Goal: Task Accomplishment & Management: Complete application form

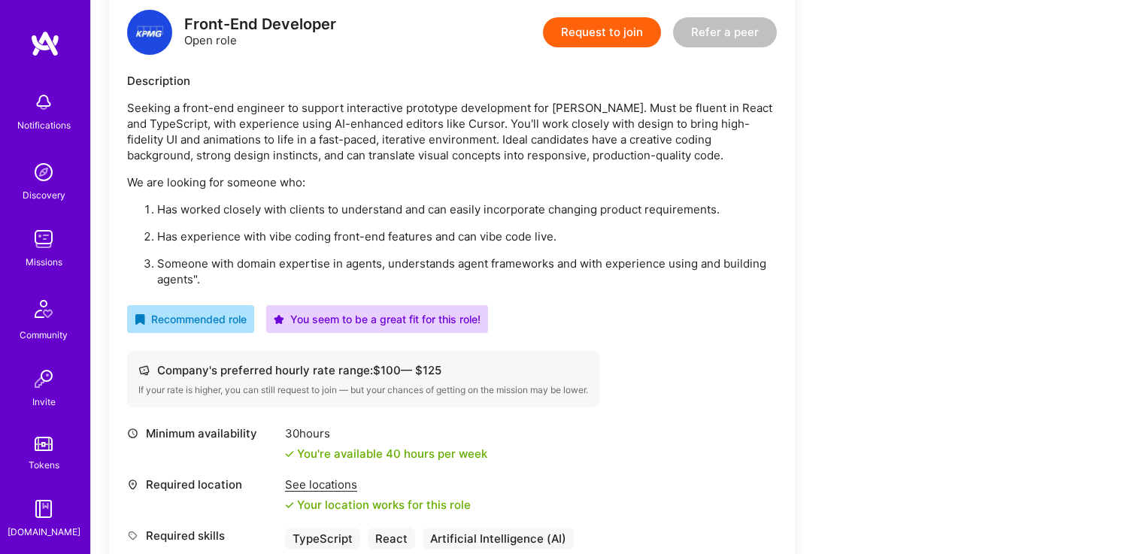
scroll to position [388, 0]
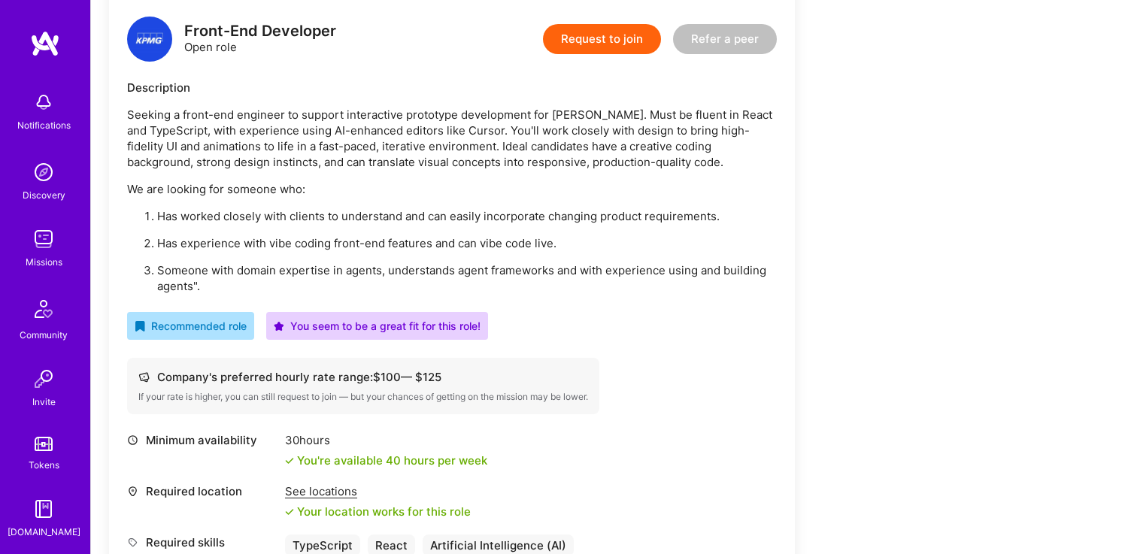
click at [628, 45] on button "Request to join" at bounding box center [602, 39] width 118 height 30
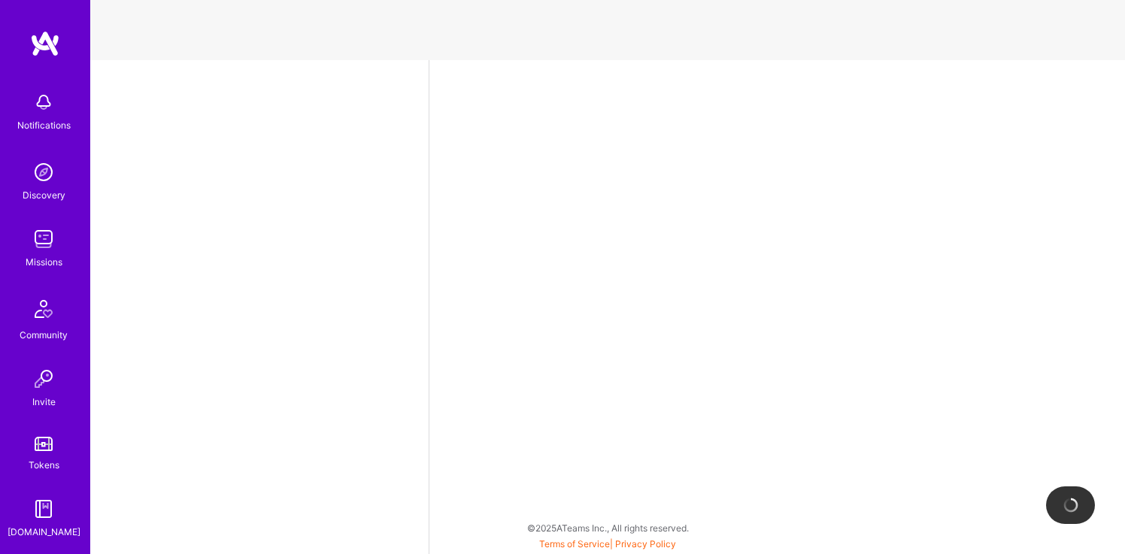
select select "CA"
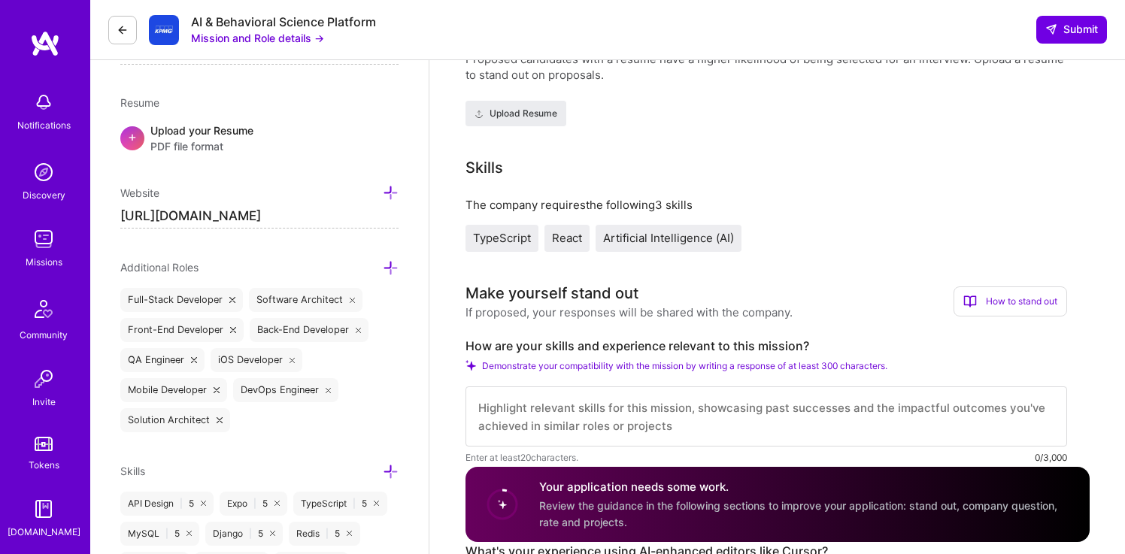
scroll to position [394, 0]
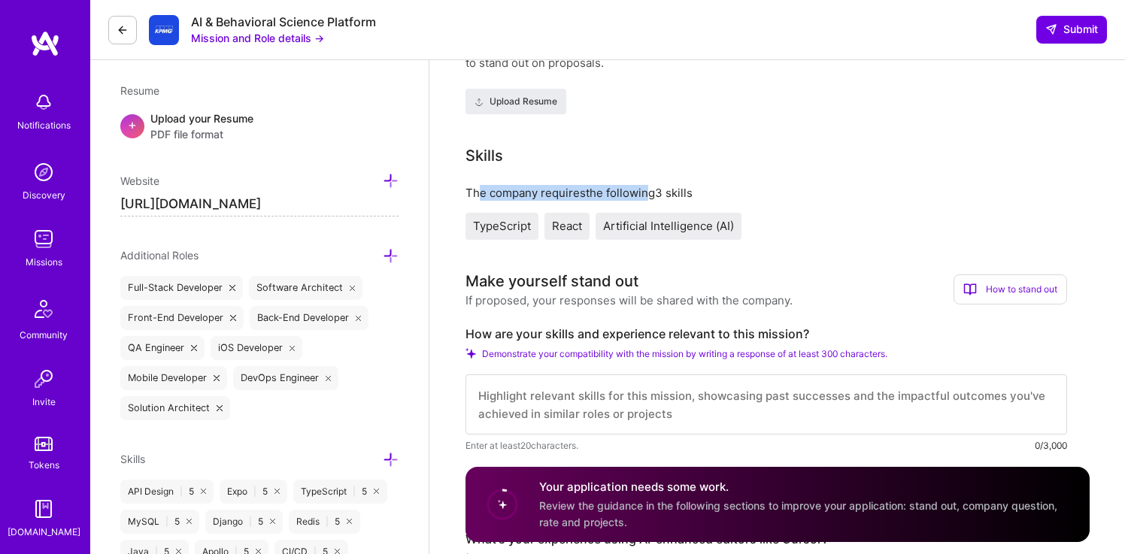
drag, startPoint x: 480, startPoint y: 193, endPoint x: 642, endPoint y: 189, distance: 161.7
click at [642, 189] on div "The company requires the following 3 skills" at bounding box center [766, 193] width 602 height 16
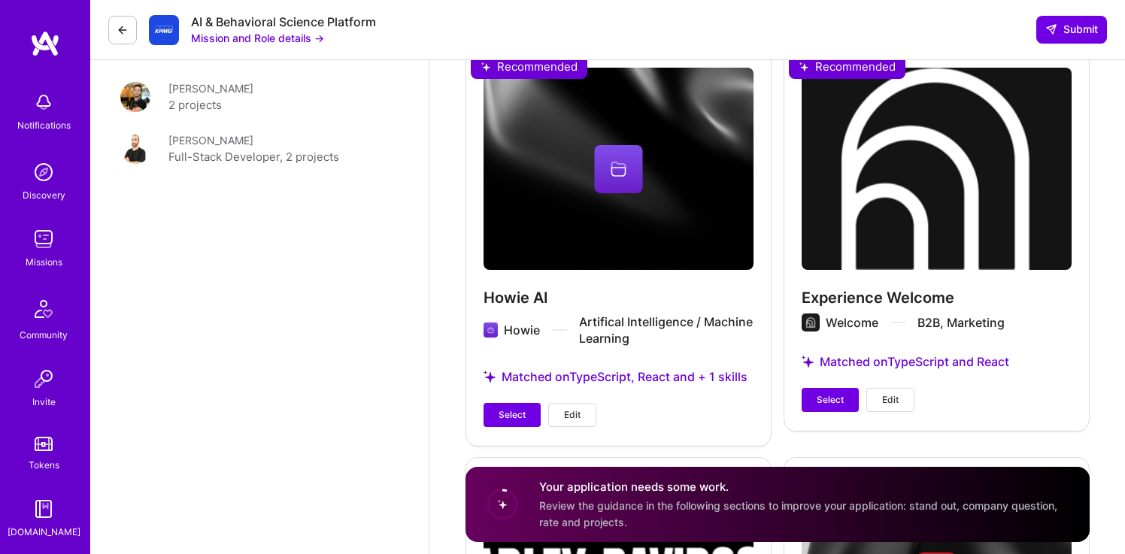
scroll to position [2737, 0]
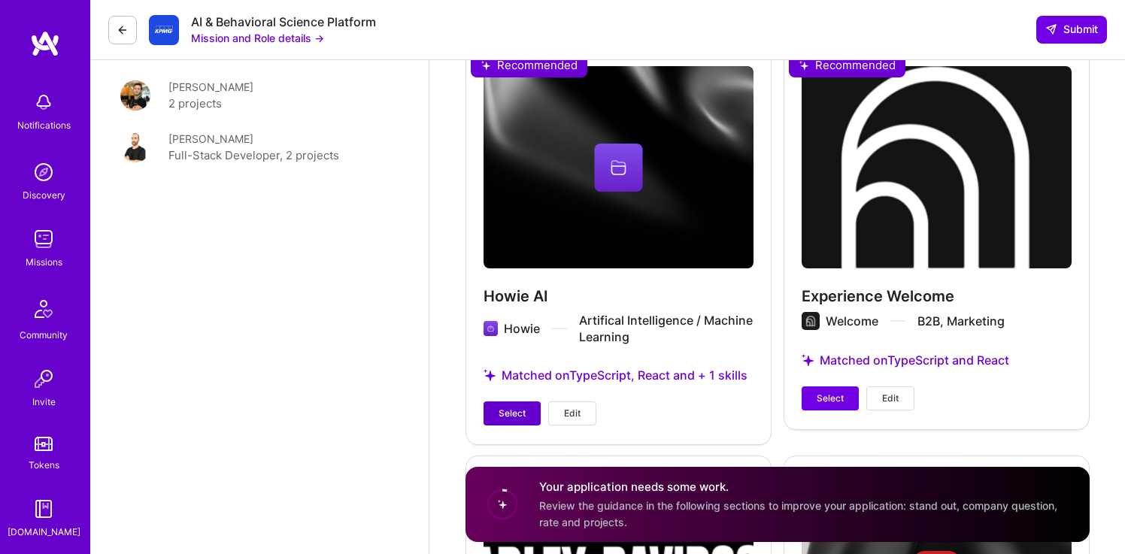
click at [496, 408] on button "Select" at bounding box center [511, 414] width 57 height 24
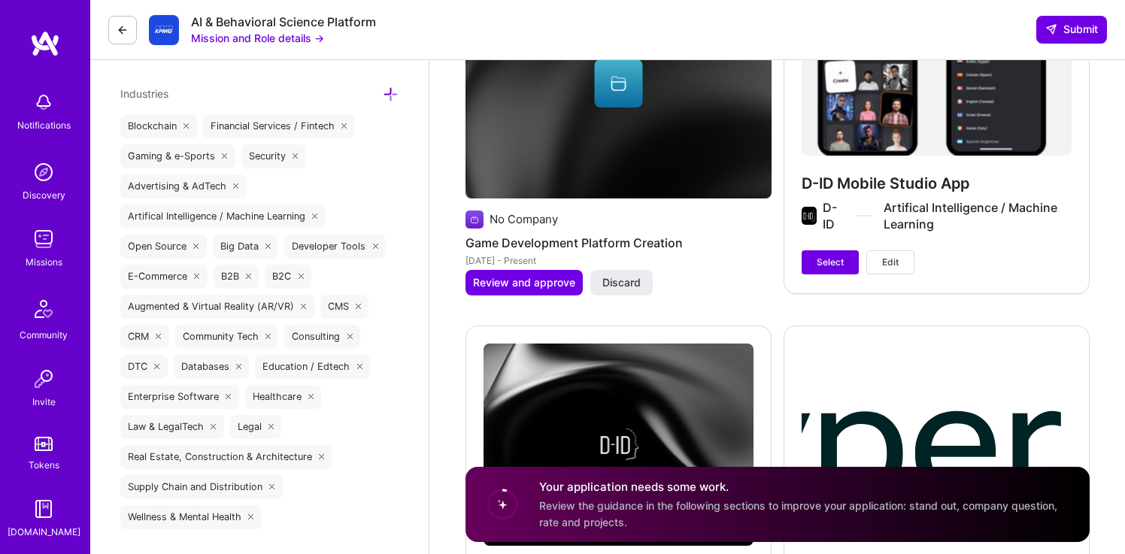
scroll to position [2068, 0]
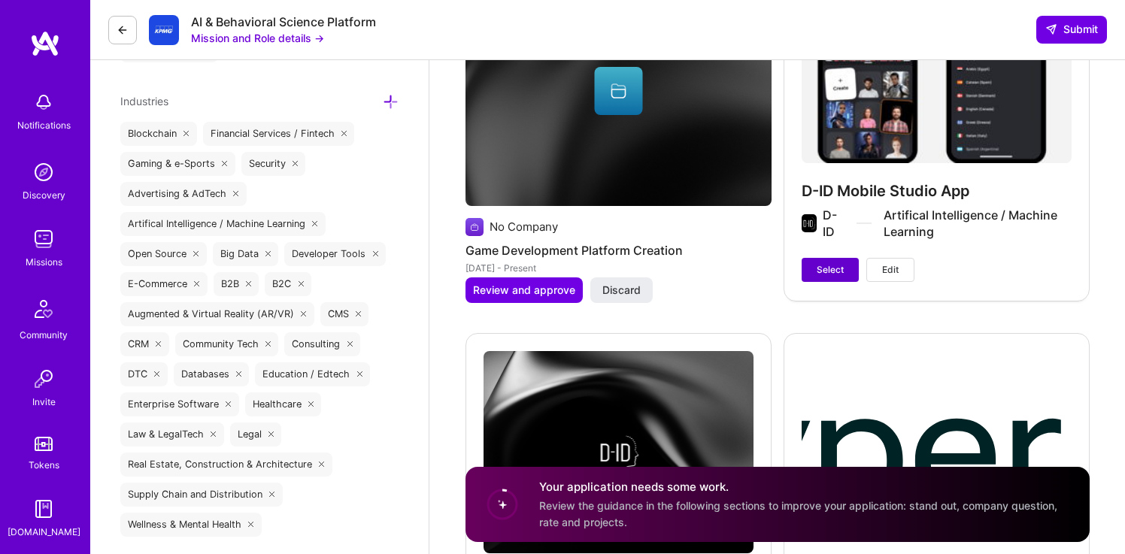
click at [815, 274] on button "Select" at bounding box center [830, 270] width 57 height 24
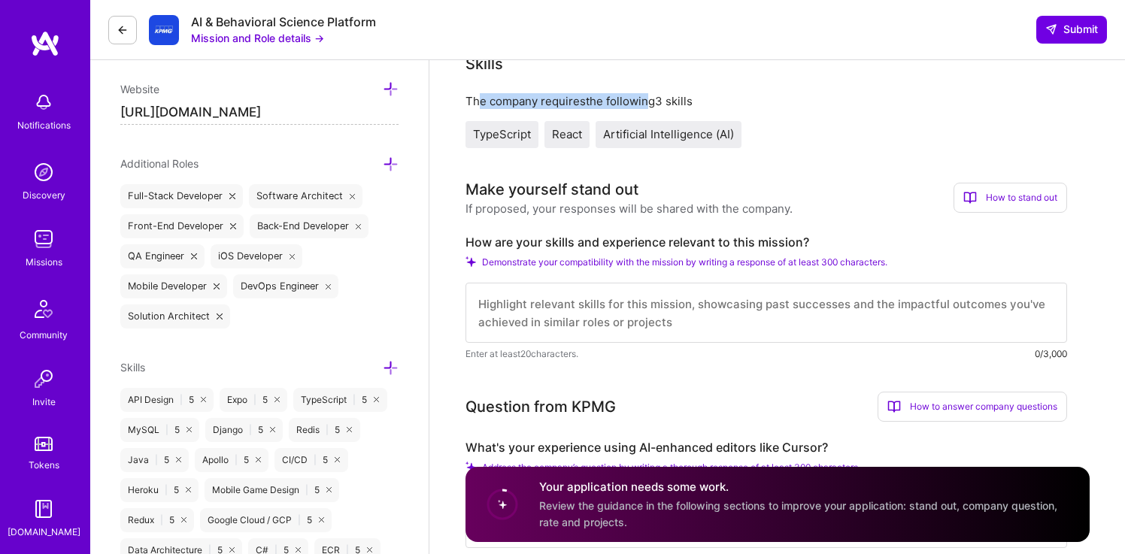
scroll to position [488, 0]
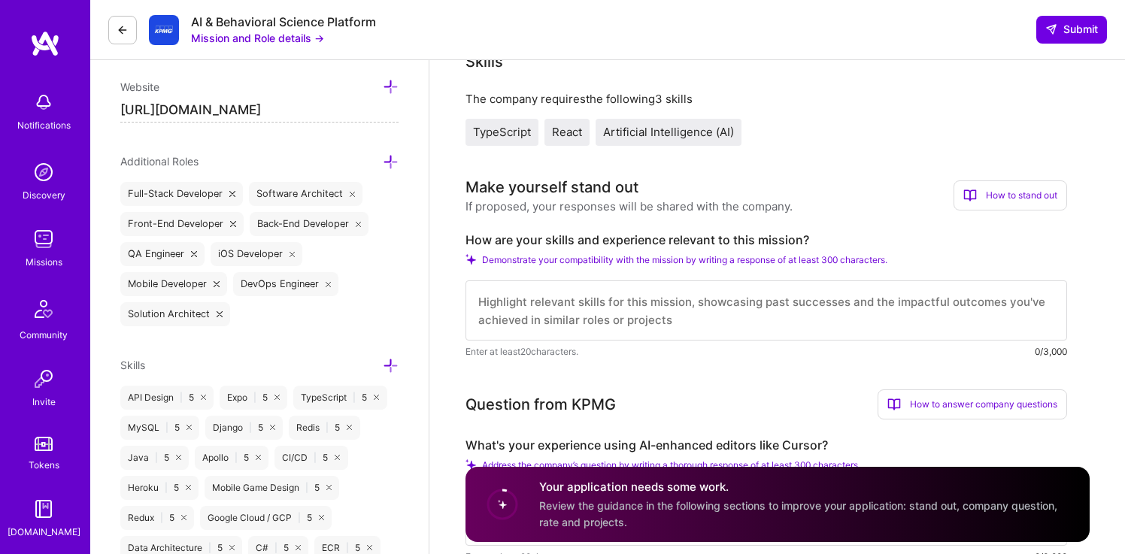
click at [488, 191] on div "Make yourself stand out" at bounding box center [551, 187] width 173 height 23
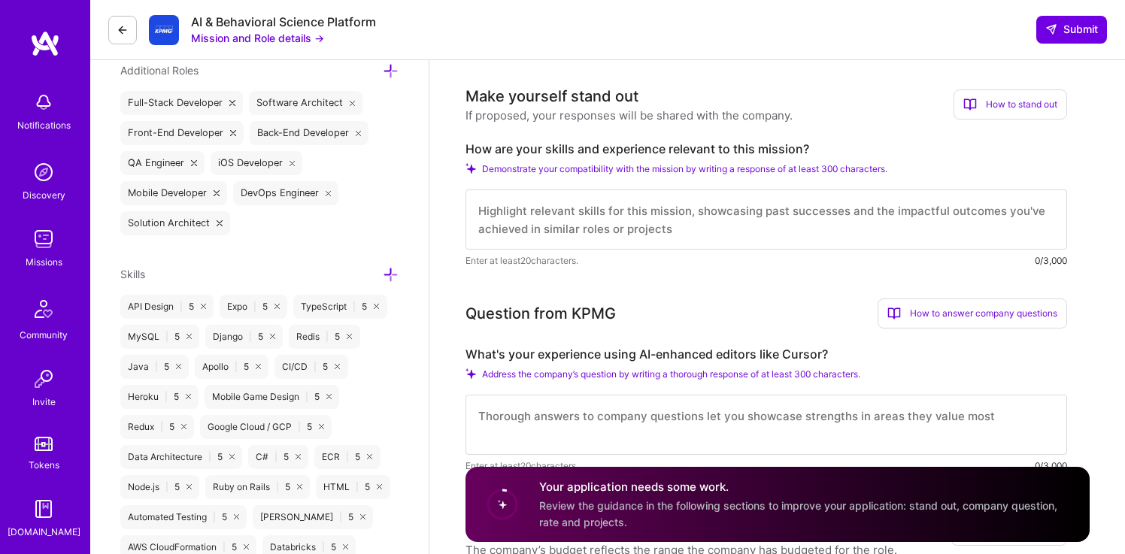
scroll to position [583, 0]
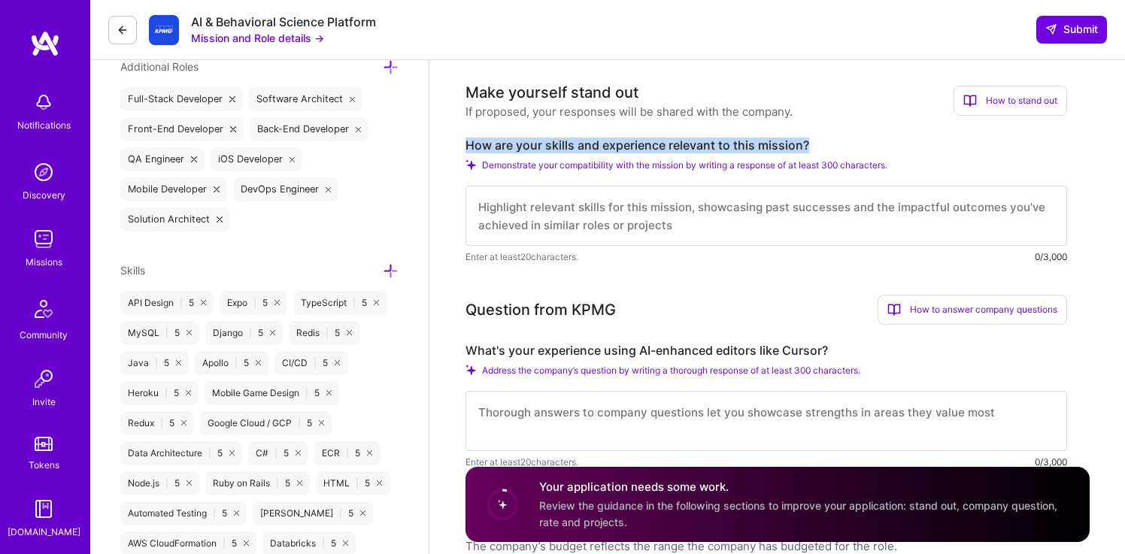
drag, startPoint x: 464, startPoint y: 144, endPoint x: 811, endPoint y: 148, distance: 346.7
copy label "How are your skills and experience relevant to this mission?"
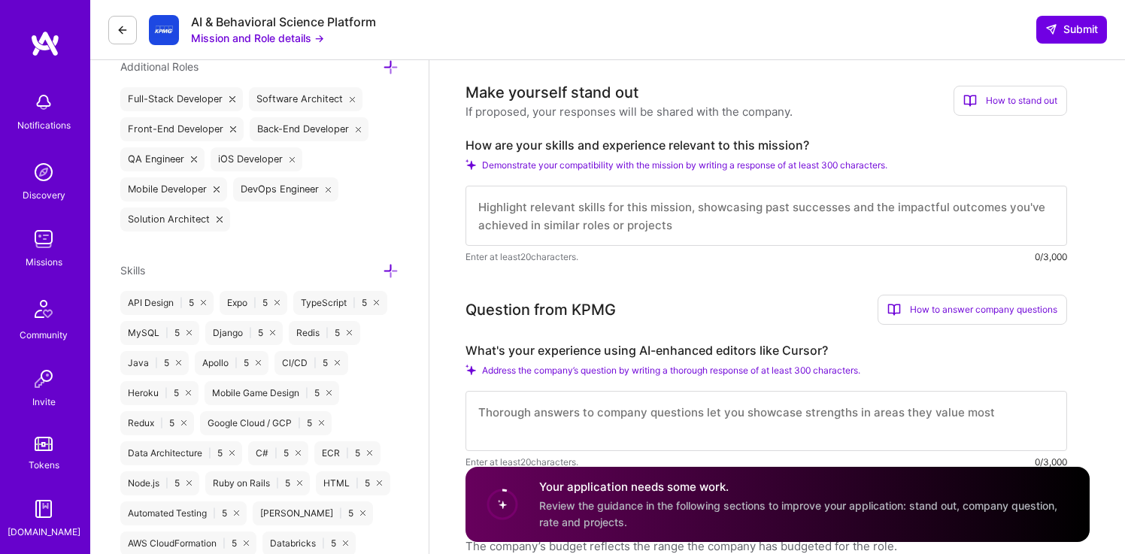
click at [497, 210] on textarea at bounding box center [766, 216] width 602 height 60
drag, startPoint x: 474, startPoint y: 205, endPoint x: 617, endPoint y: 238, distance: 146.5
click at [617, 238] on textarea at bounding box center [766, 216] width 602 height 60
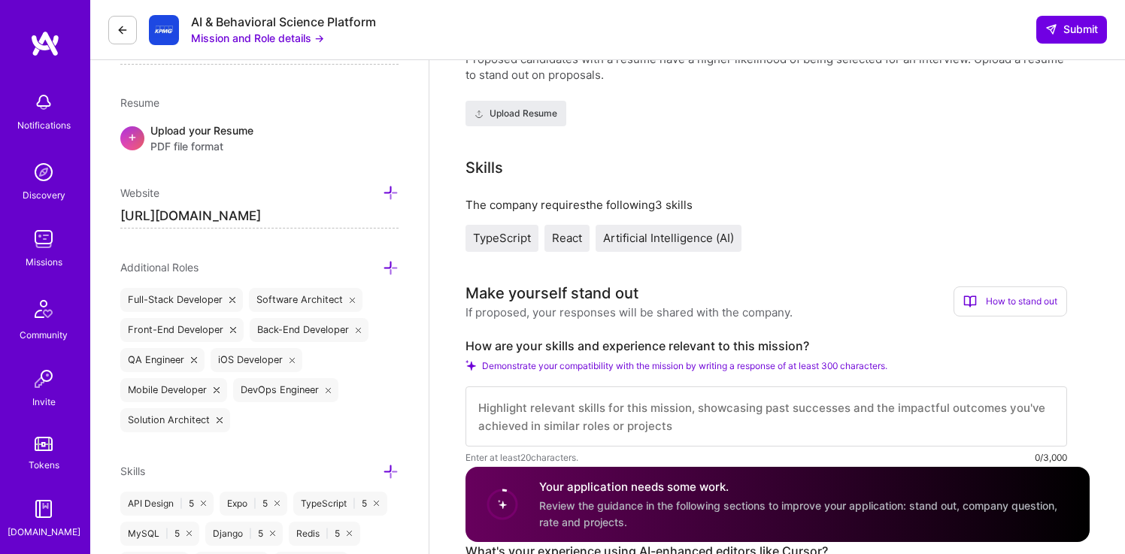
scroll to position [392, 0]
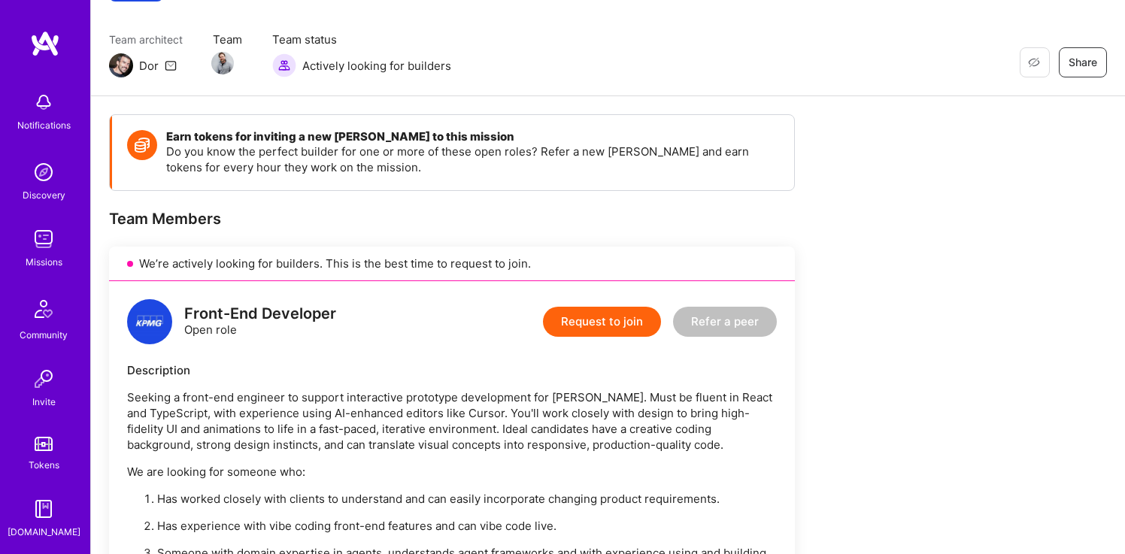
scroll to position [111, 0]
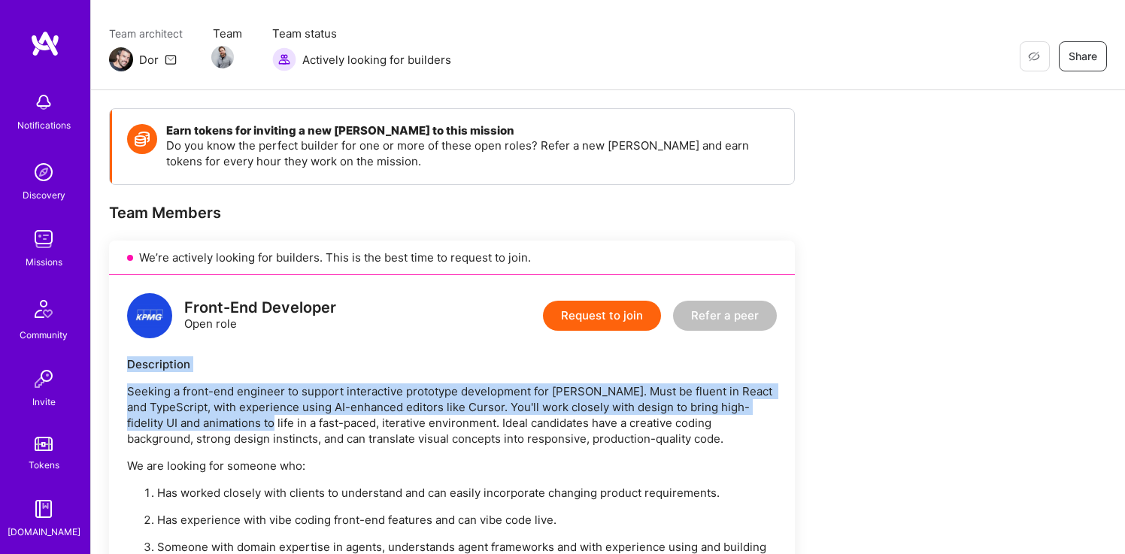
drag, startPoint x: 120, startPoint y: 360, endPoint x: 247, endPoint y: 430, distance: 145.7
click at [247, 430] on div "Front-End Developer Open role Request to join Refer a peer Description Seeking …" at bounding box center [452, 563] width 686 height 576
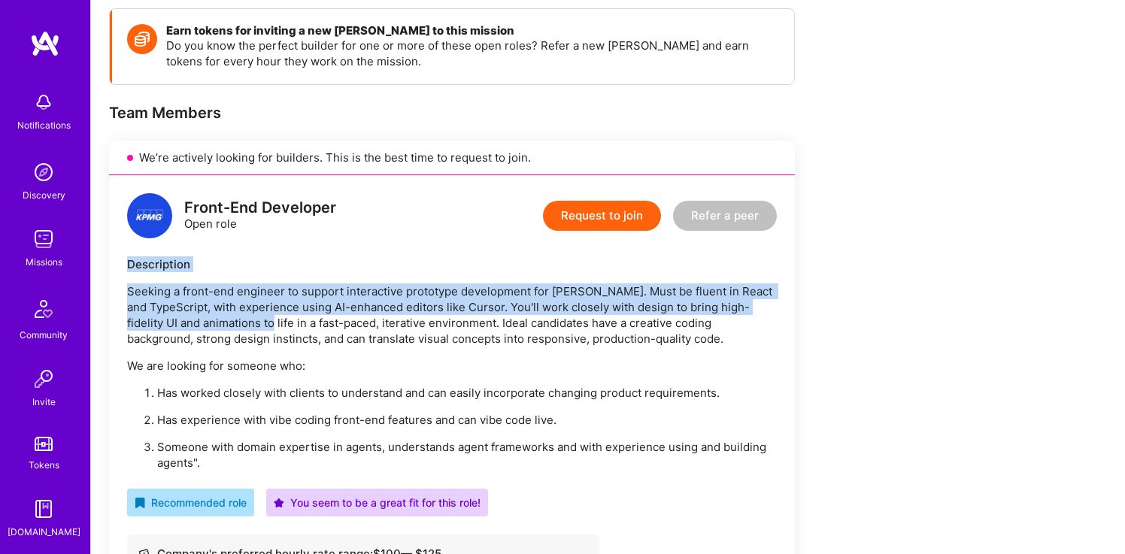
scroll to position [217, 0]
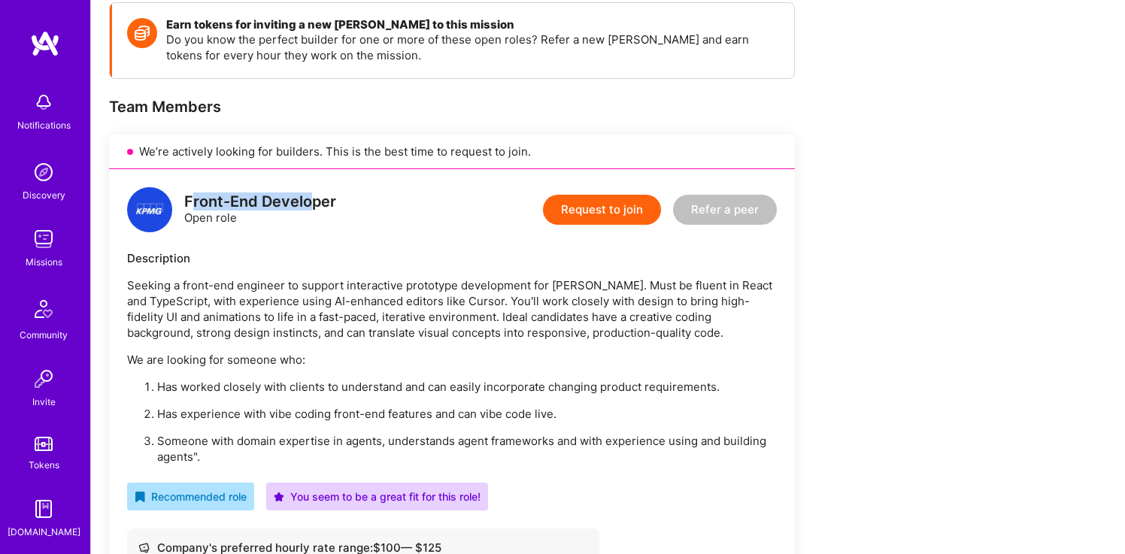
drag, startPoint x: 189, startPoint y: 201, endPoint x: 314, endPoint y: 200, distance: 125.6
click at [314, 202] on div "Front-End Developer" at bounding box center [260, 202] width 152 height 16
click at [338, 211] on div "Front-End Developer Open role Request to join Refer a peer" at bounding box center [452, 209] width 650 height 45
drag, startPoint x: 340, startPoint y: 198, endPoint x: 181, endPoint y: 199, distance: 158.7
click at [181, 199] on div "Front-End Developer Open role Request to join Refer a peer" at bounding box center [452, 209] width 650 height 45
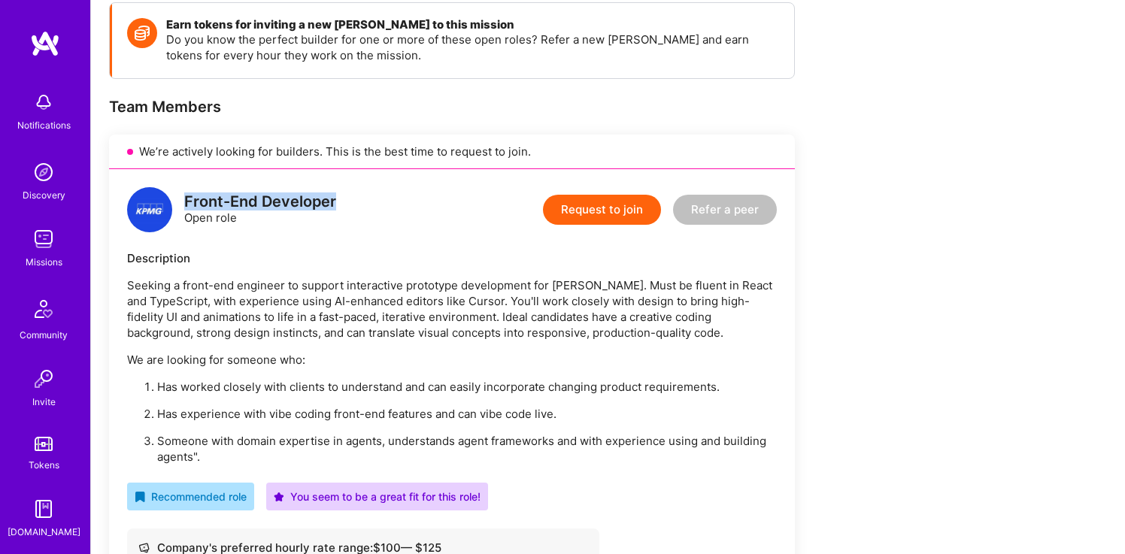
copy div "Front-End Developer"
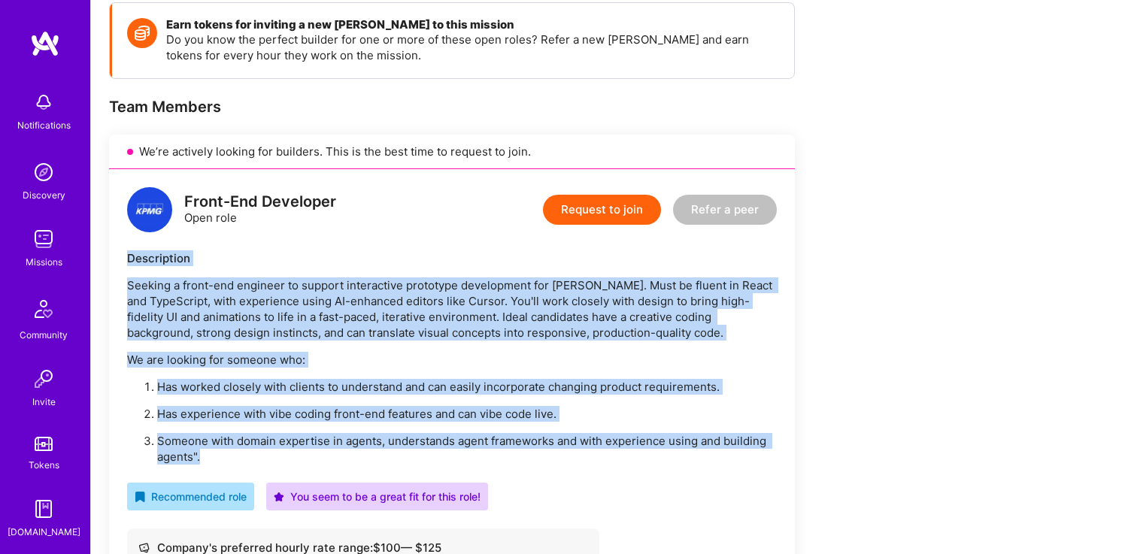
drag, startPoint x: 127, startPoint y: 255, endPoint x: 299, endPoint y: 455, distance: 263.4
click at [299, 455] on div "Description Seeking a front-end engineer to support interactive prototype devel…" at bounding box center [452, 357] width 650 height 214
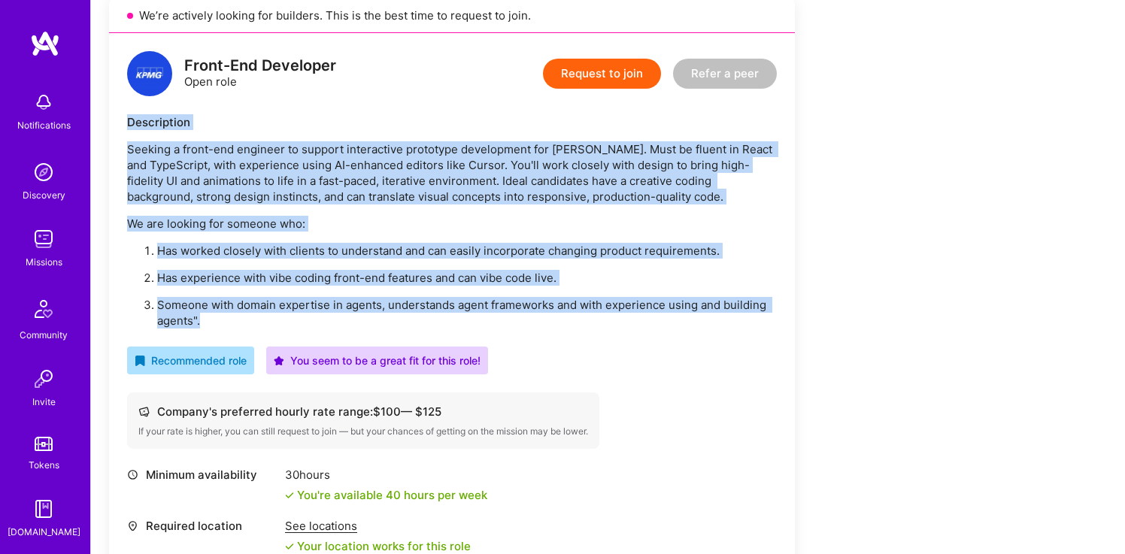
scroll to position [356, 0]
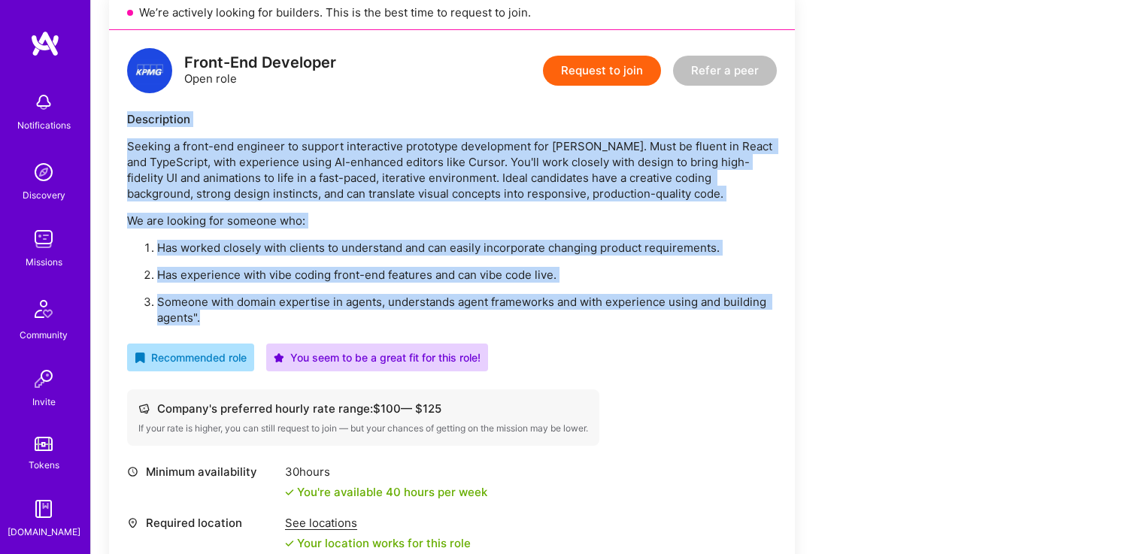
copy div "Description Seeking a front-end engineer to support interactive prototype devel…"
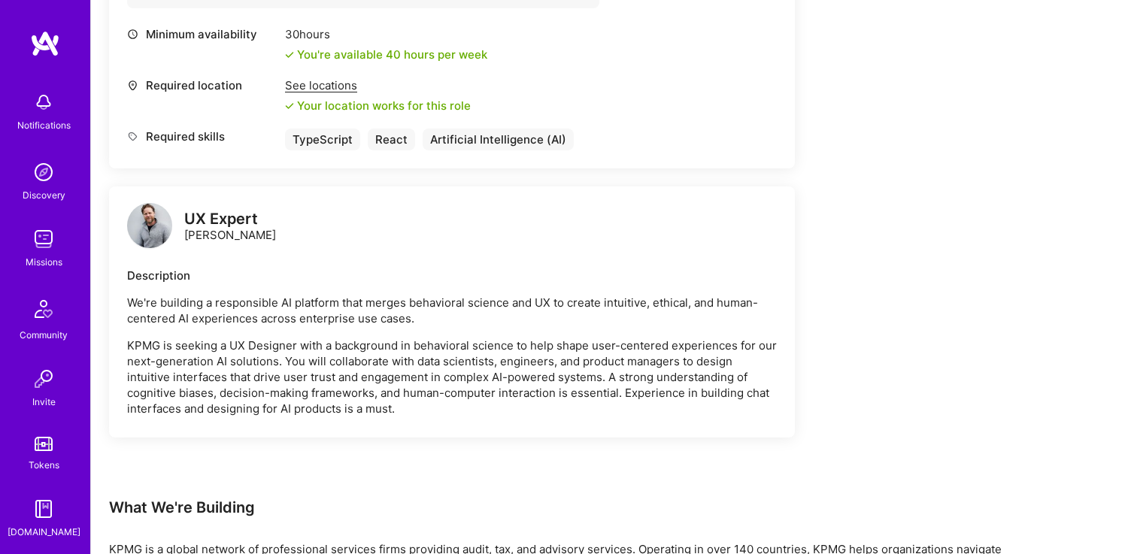
scroll to position [811, 0]
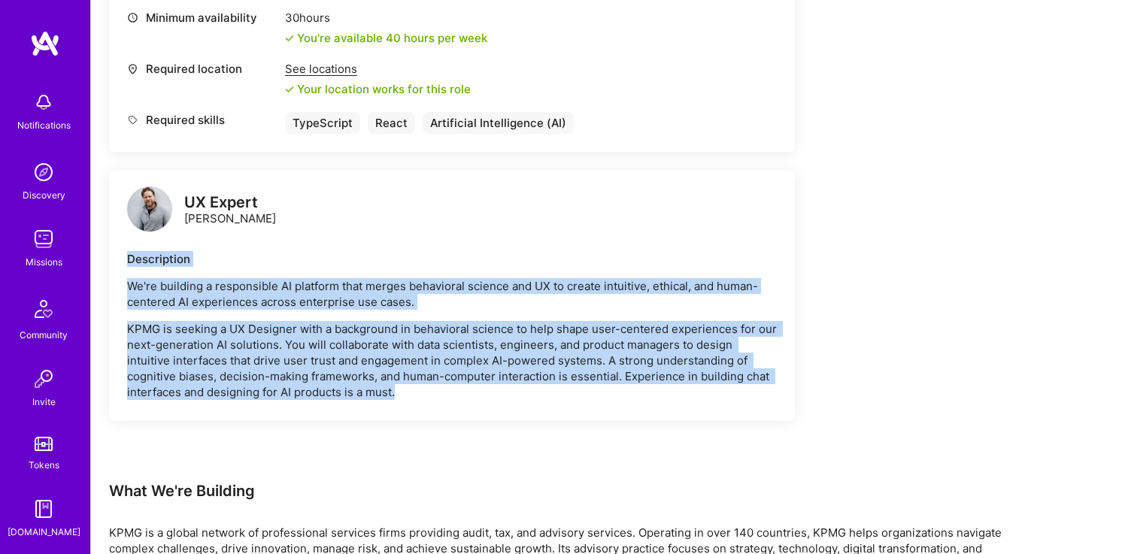
drag, startPoint x: 127, startPoint y: 260, endPoint x: 415, endPoint y: 389, distance: 315.7
click at [415, 391] on div "Description We're building a responsible AI platform that merges behavioral sci…" at bounding box center [452, 325] width 650 height 149
copy div "Description We're building a responsible AI platform that merges behavioral sci…"
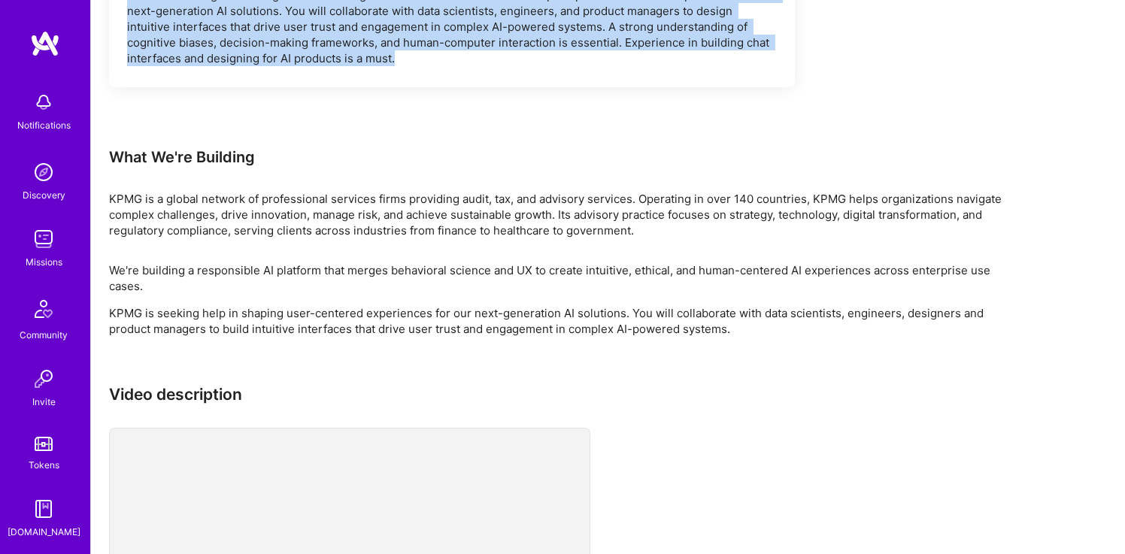
scroll to position [1162, 0]
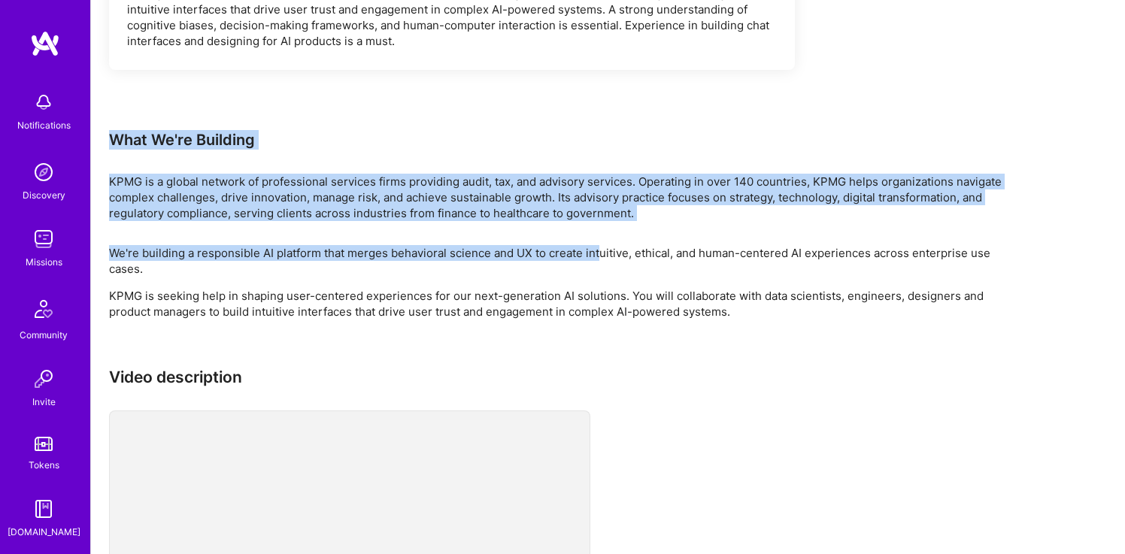
drag, startPoint x: 111, startPoint y: 135, endPoint x: 608, endPoint y: 267, distance: 514.1
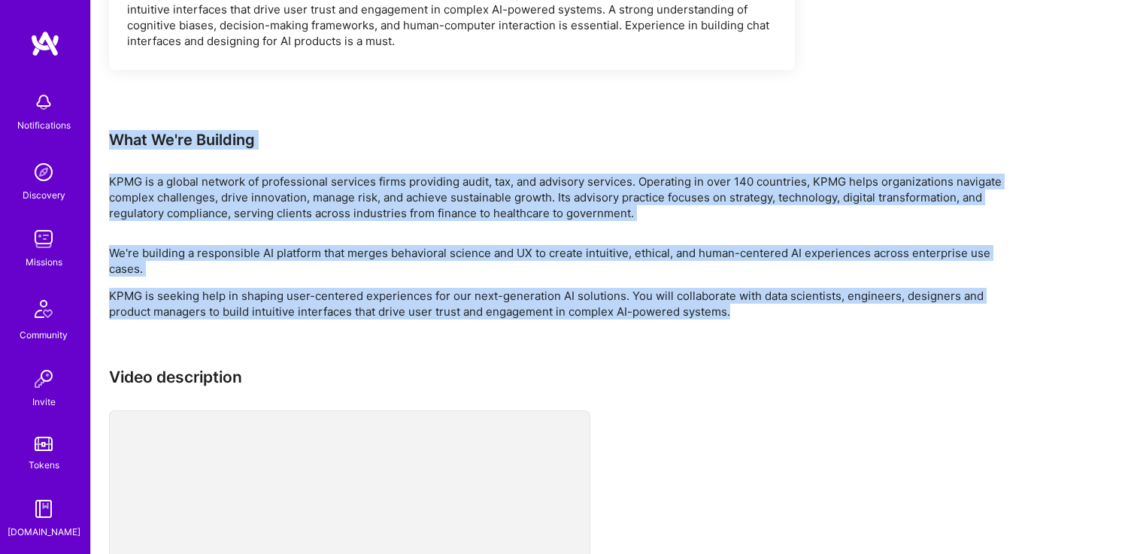
click at [732, 319] on p "KPMG is seeking help in shaping user-centered experiences for our next-generati…" at bounding box center [560, 304] width 902 height 32
copy div "What We're Building KPMG is a global network of professional services firms pro…"
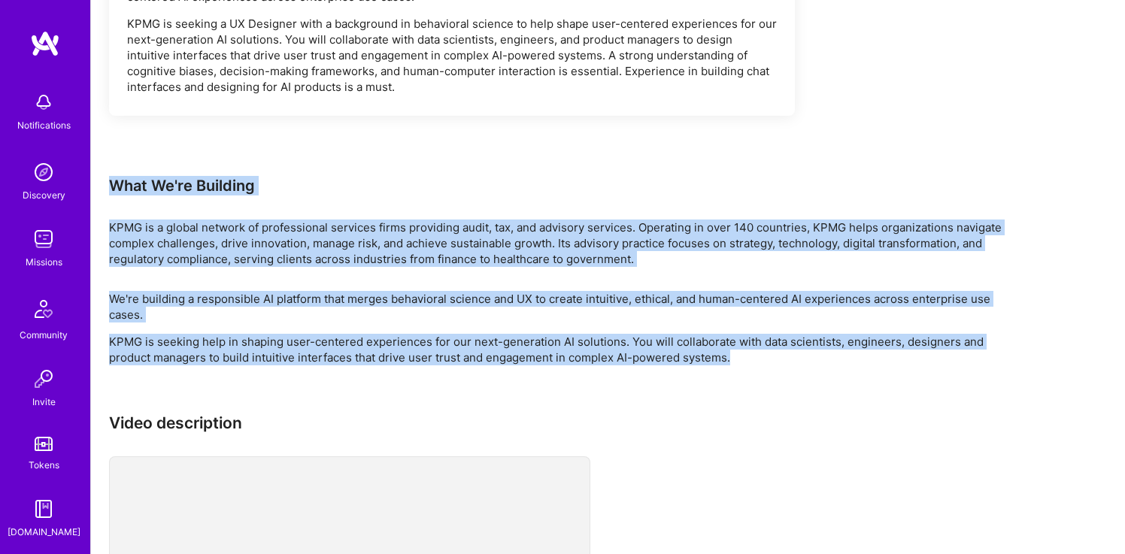
scroll to position [1328, 0]
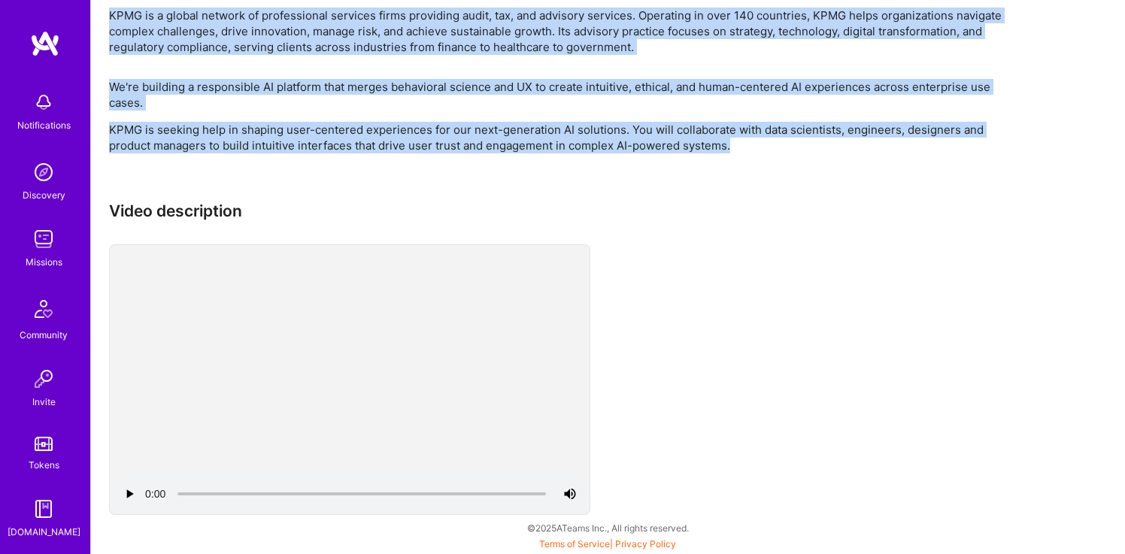
click at [532, 135] on p "KPMG is seeking help in shaping user-centered experiences for our next-generati…" at bounding box center [560, 138] width 902 height 32
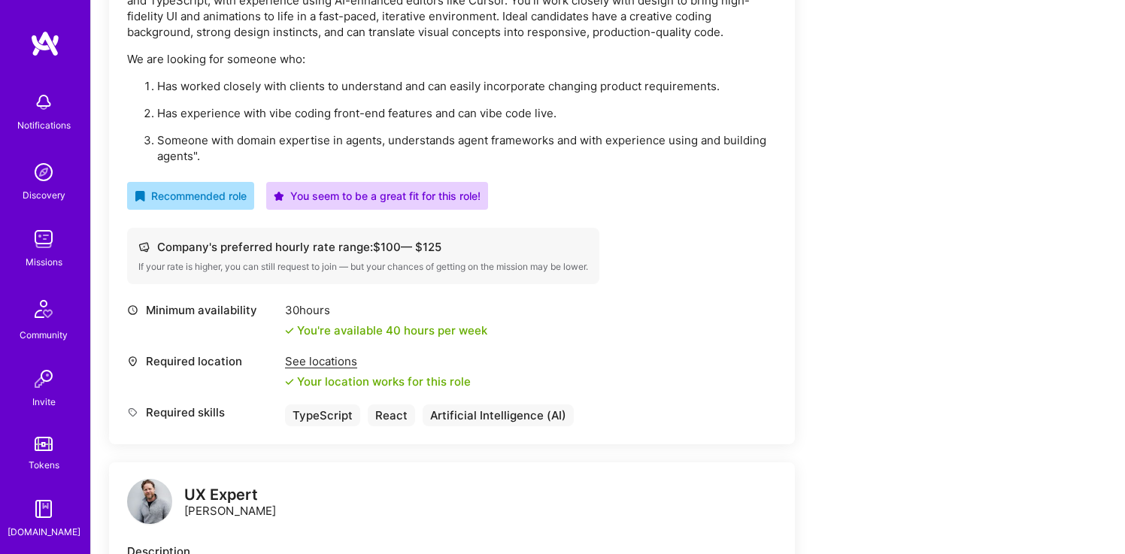
scroll to position [517, 0]
drag, startPoint x: 311, startPoint y: 145, endPoint x: 414, endPoint y: 144, distance: 103.8
click at [414, 144] on p "Someone with domain expertise in agents, understands agent frameworks and with …" at bounding box center [467, 149] width 620 height 32
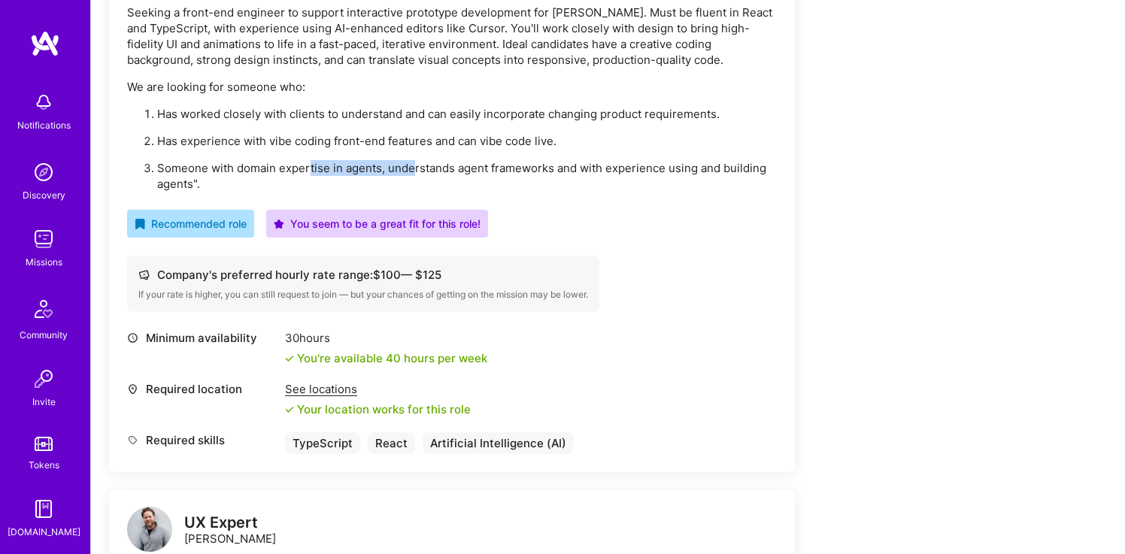
scroll to position [487, 0]
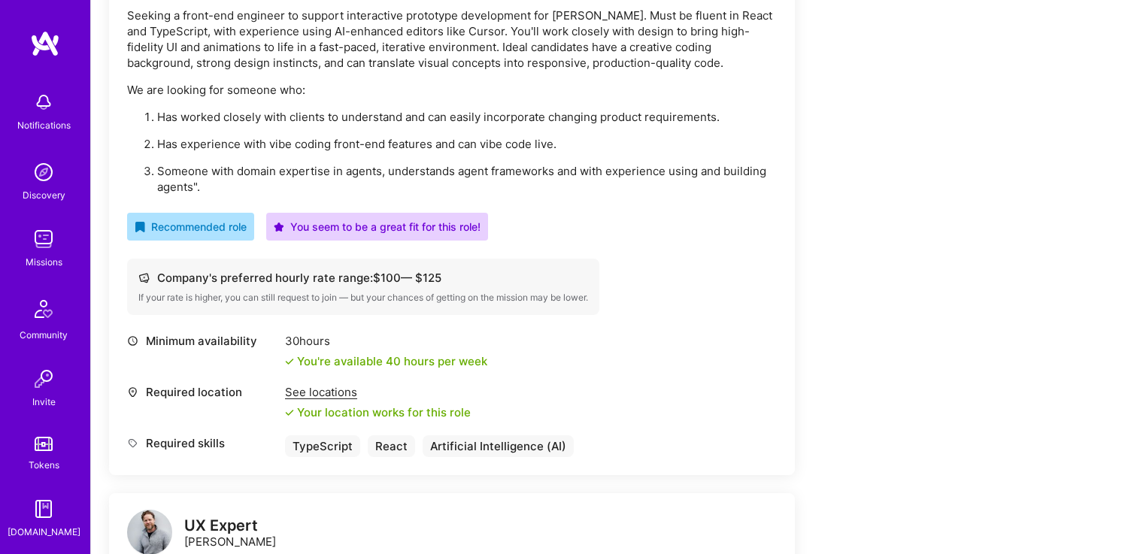
click at [268, 144] on p "Has experience with vibe coding front-end features and can vibe code live." at bounding box center [467, 144] width 620 height 16
drag, startPoint x: 242, startPoint y: 123, endPoint x: 397, endPoint y: 118, distance: 155.0
click at [398, 121] on p "Has worked closely with clients to understand and can easily incorporate changi…" at bounding box center [467, 117] width 620 height 16
click at [395, 117] on p "Has worked closely with clients to understand and can easily incorporate changi…" at bounding box center [467, 117] width 620 height 16
click at [381, 133] on ol "Has worked closely with clients to understand and can easily incorporate changi…" at bounding box center [452, 152] width 650 height 86
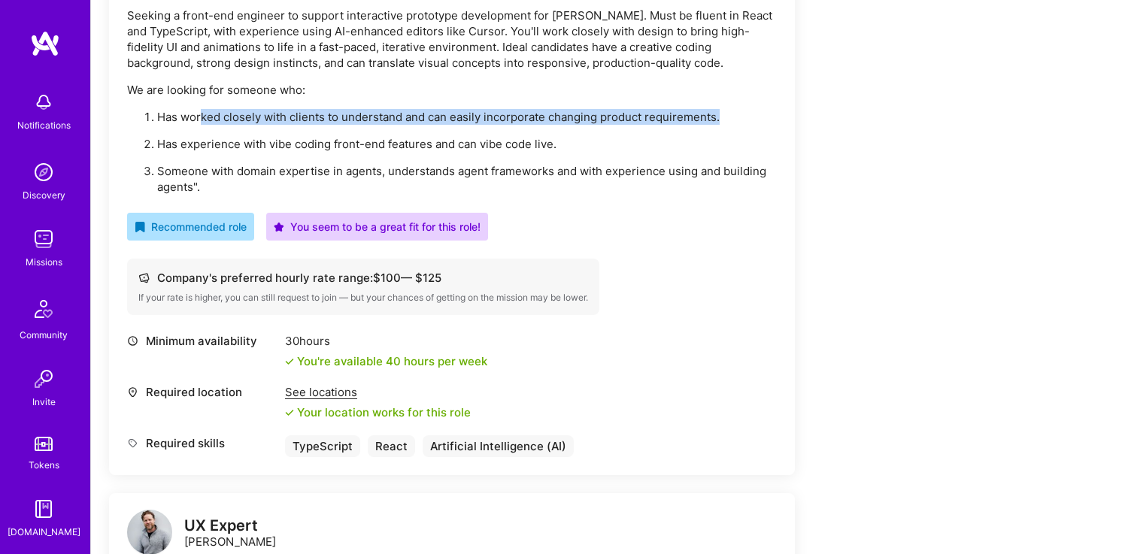
drag, startPoint x: 751, startPoint y: 118, endPoint x: 202, endPoint y: 114, distance: 549.7
click at [202, 114] on p "Has worked closely with clients to understand and can easily incorporate changi…" at bounding box center [467, 117] width 620 height 16
drag, startPoint x: 138, startPoint y: 112, endPoint x: 770, endPoint y: 129, distance: 632.6
click at [770, 129] on ol "Has worked closely with clients to understand and can easily incorporate changi…" at bounding box center [452, 152] width 650 height 86
copy p "Has worked closely with clients to understand and can easily incorporate changi…"
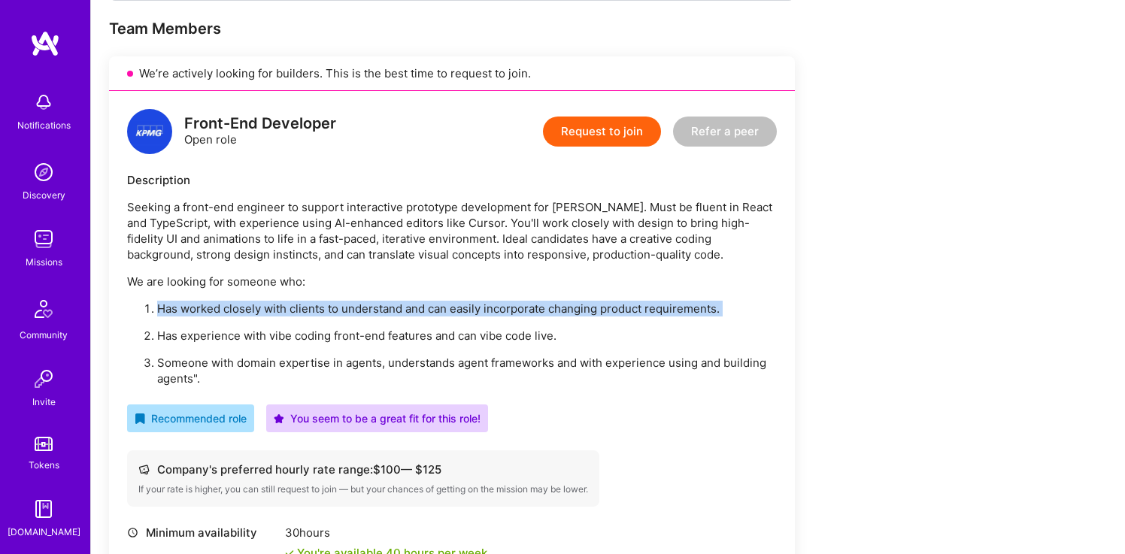
scroll to position [297, 0]
